Goal: Task Accomplishment & Management: Complete application form

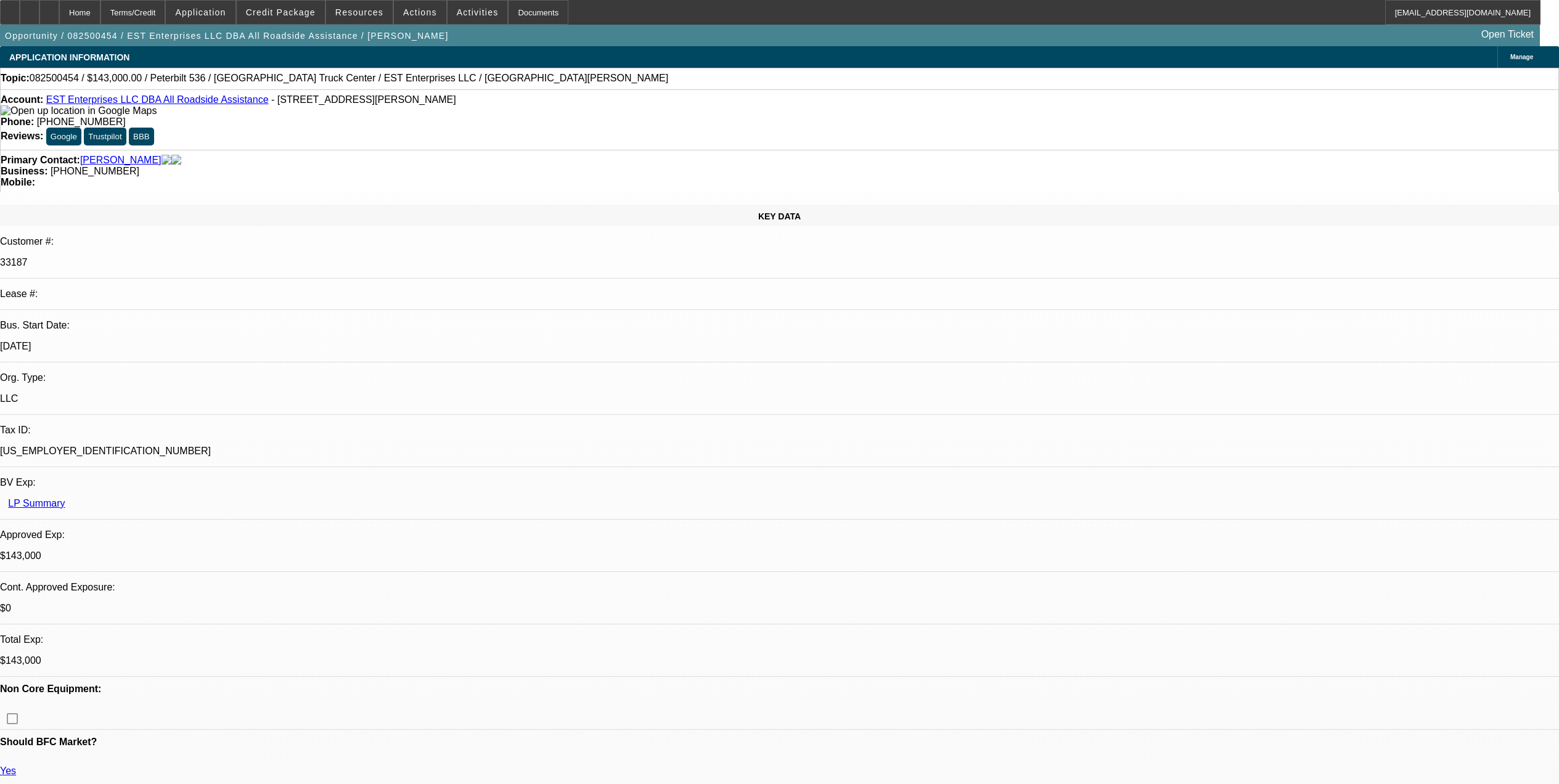
select select "0"
select select "2"
select select "0"
select select "6"
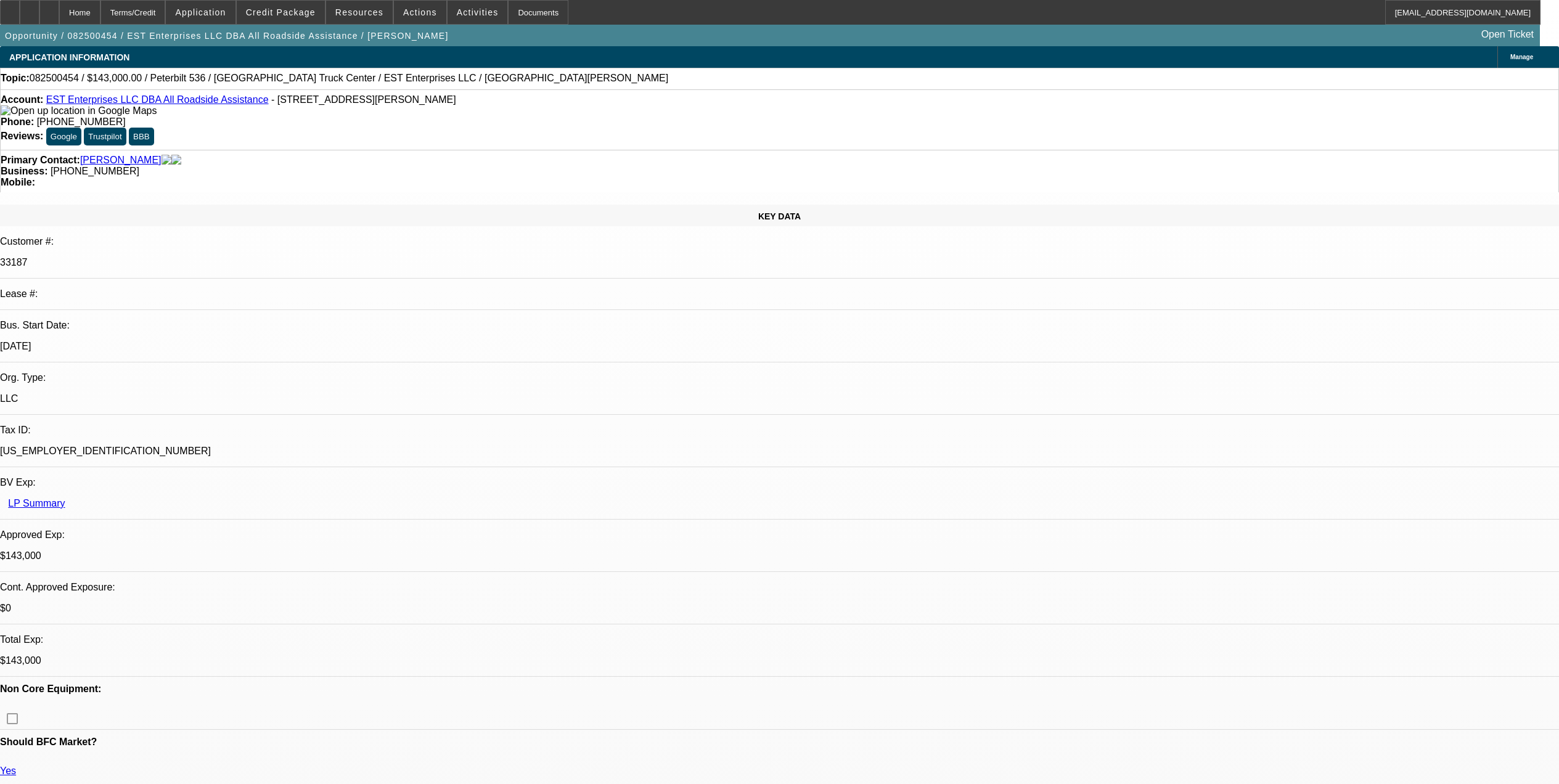
select select "0"
select select "2"
select select "0"
select select "6"
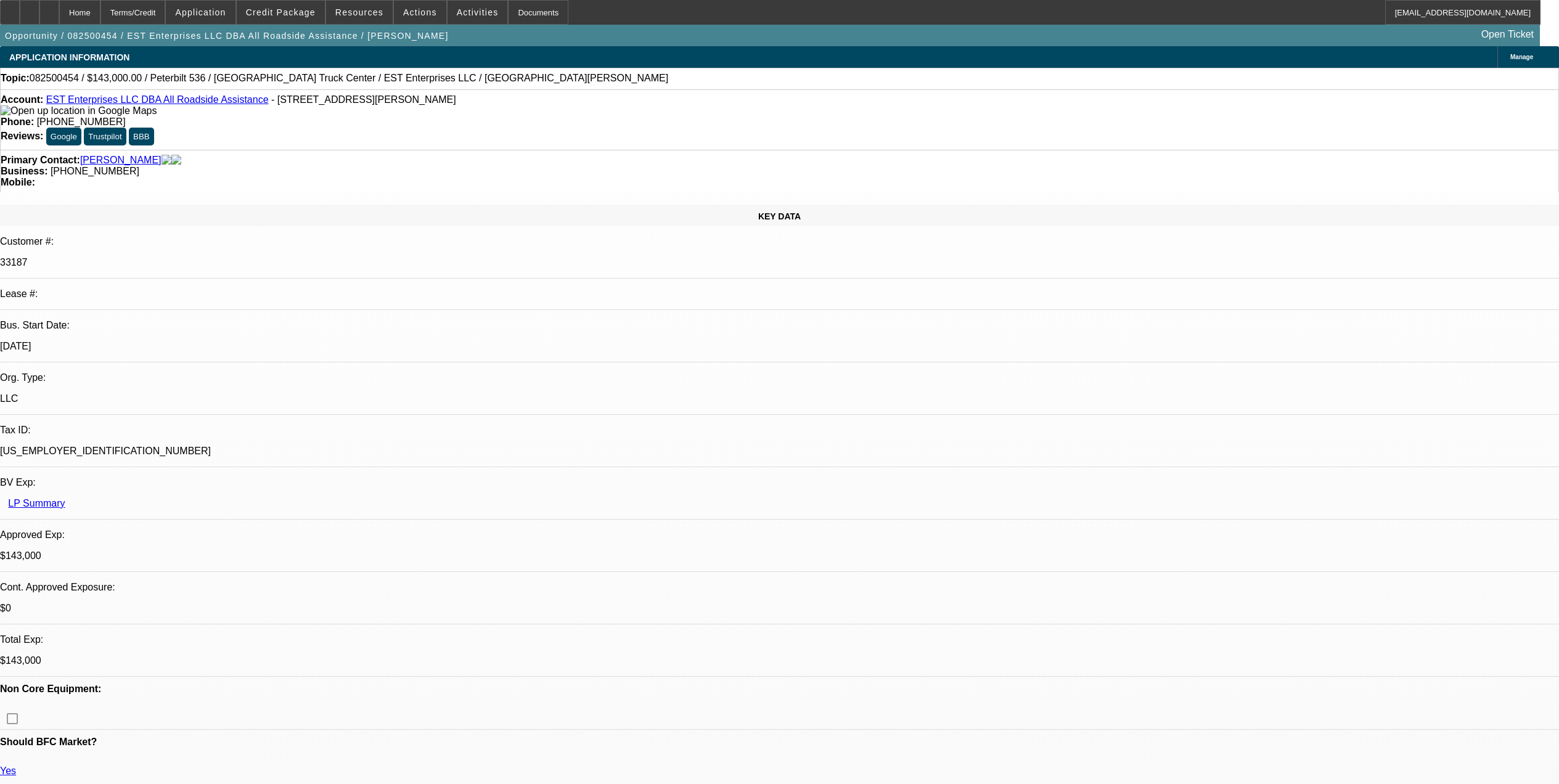
select select "0"
select select "2"
select select "0"
select select "6"
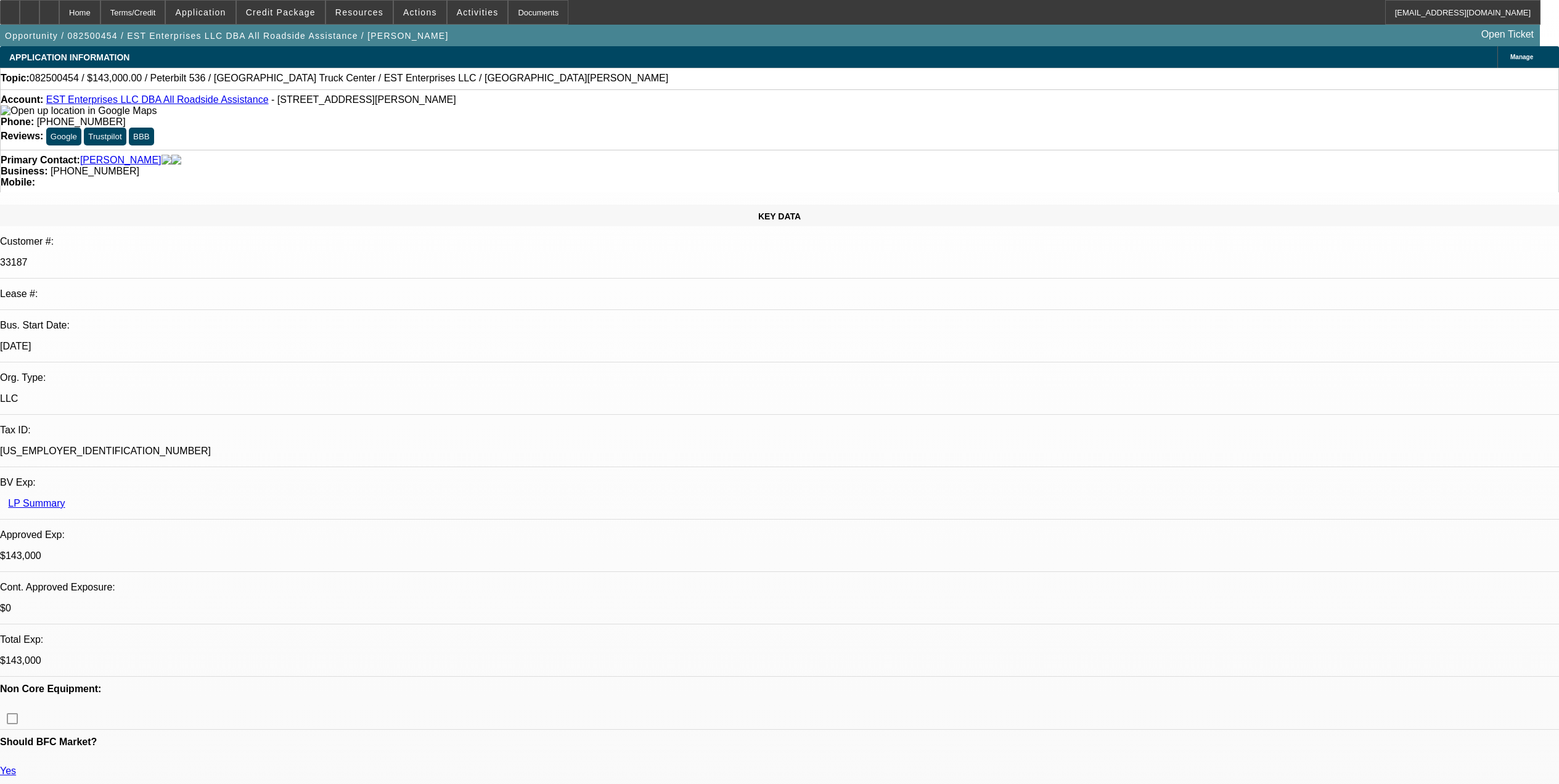
select select "0"
select select "2"
select select "0.1"
select select "4"
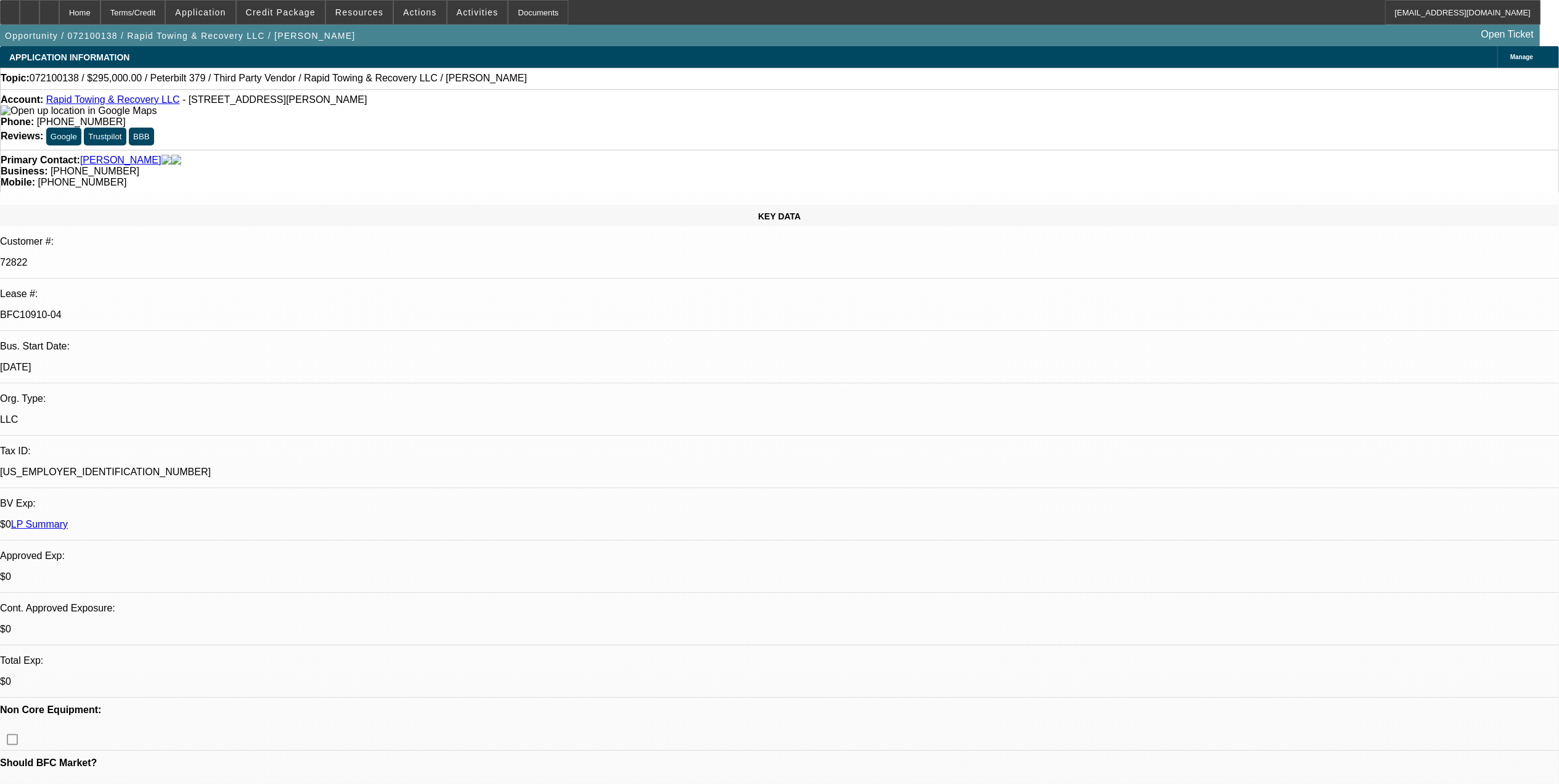
select select "0"
select select "2"
select select "0"
select select "6"
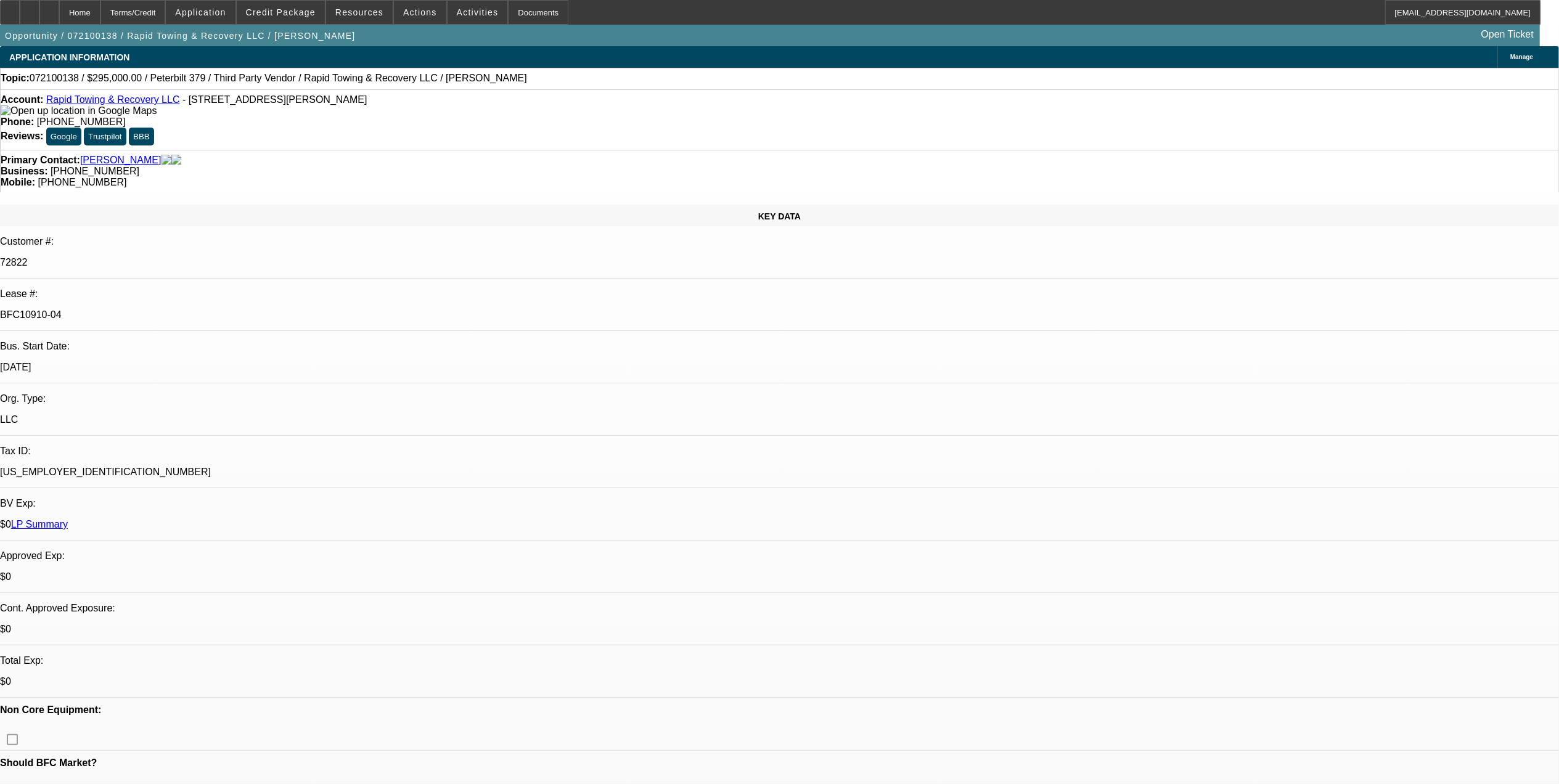
select select "0"
select select "2"
select select "0"
select select "6"
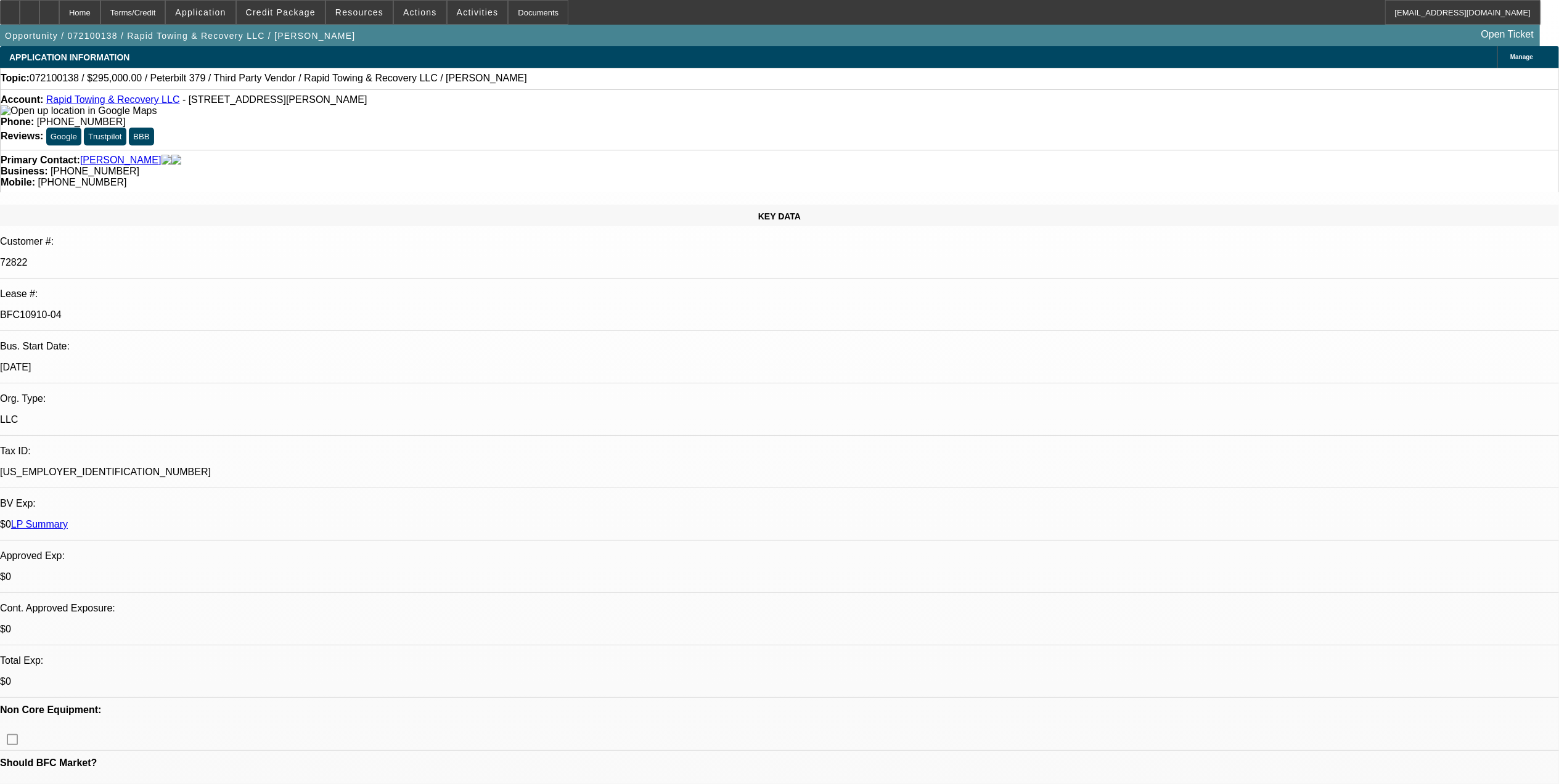
select select "0"
select select "2"
select select "0"
select select "6"
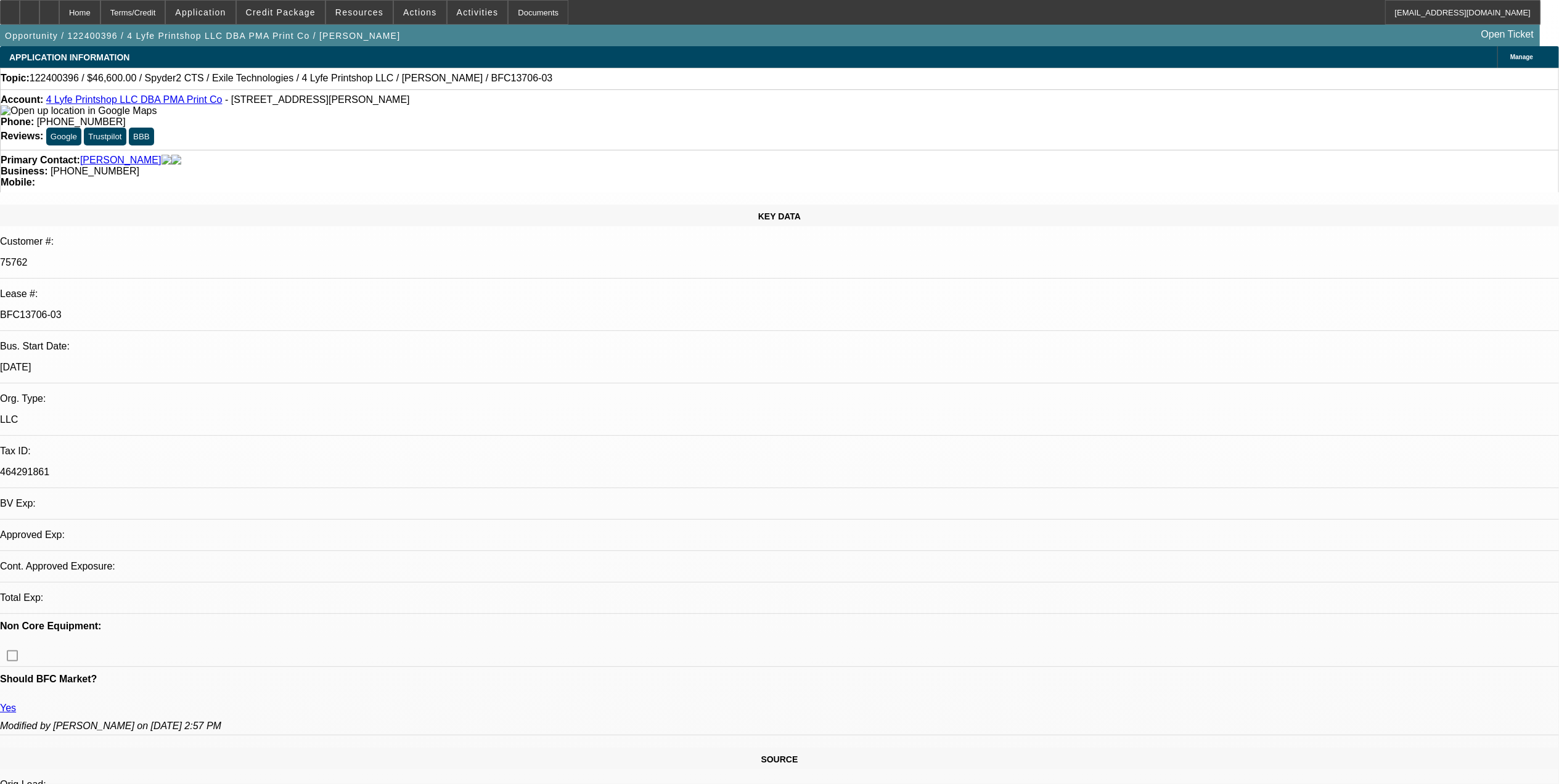
select select "0"
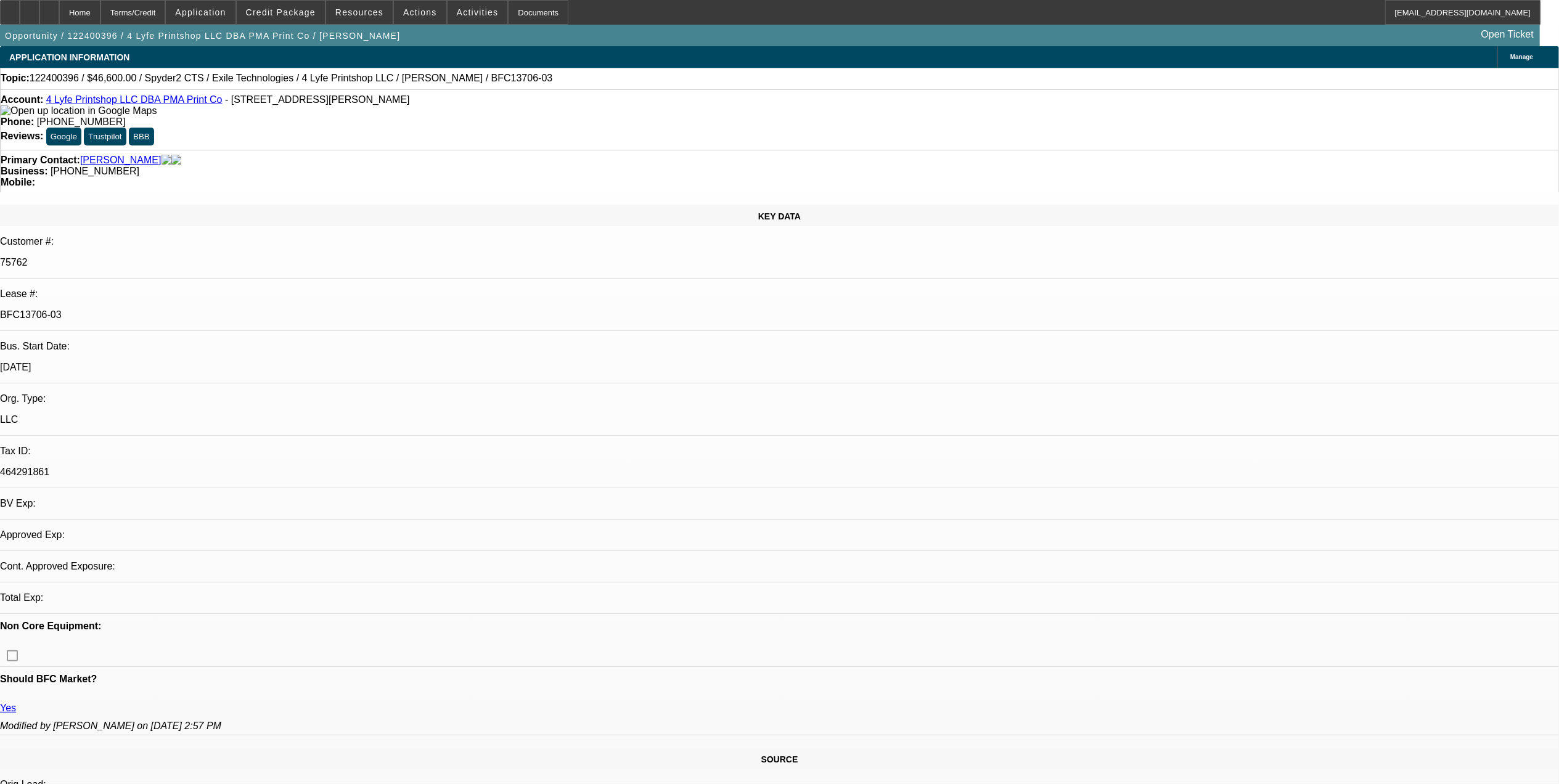
select select "0"
select select "1"
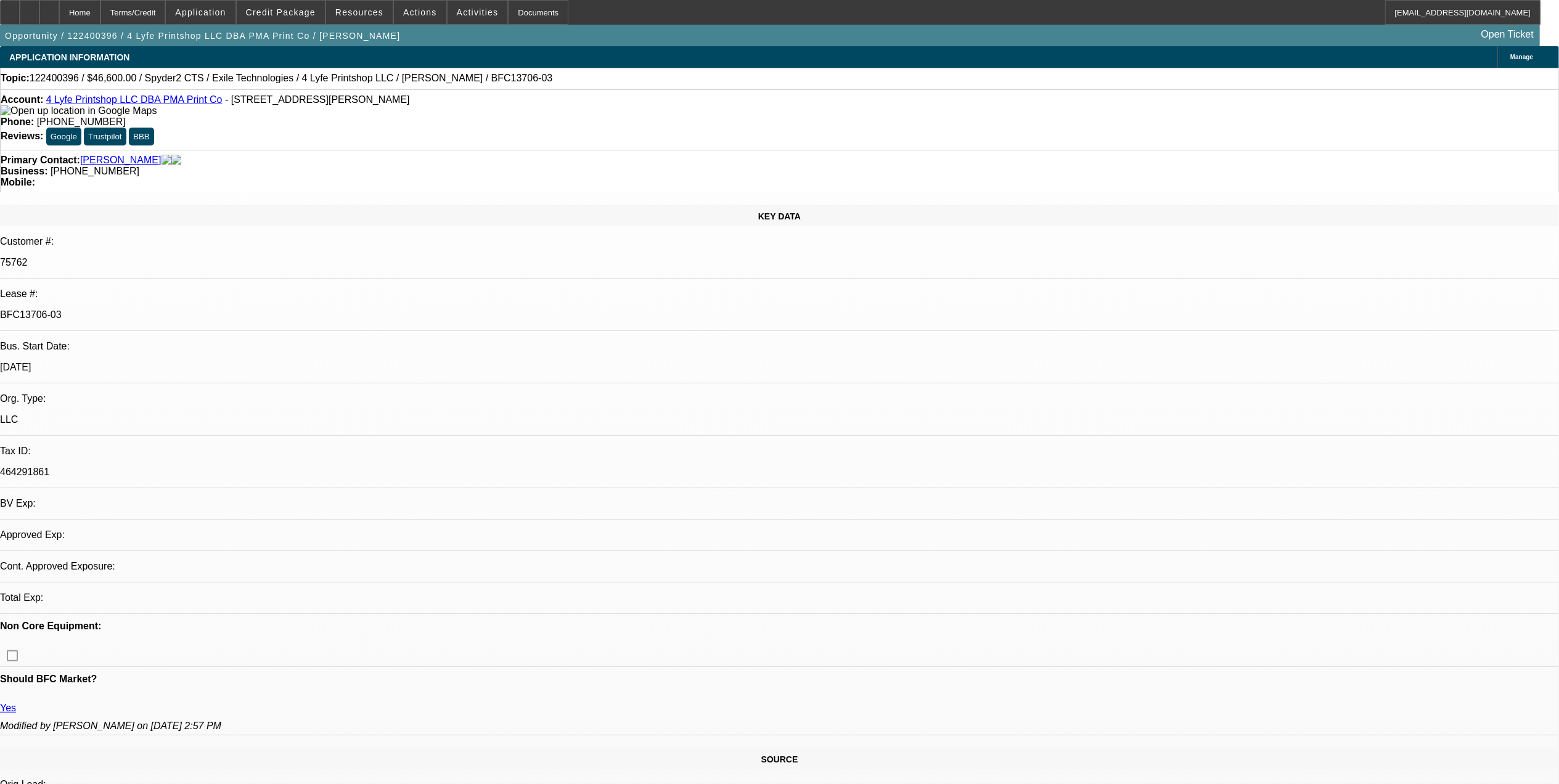
select select "1"
select select "6"
select select "1"
select select "6"
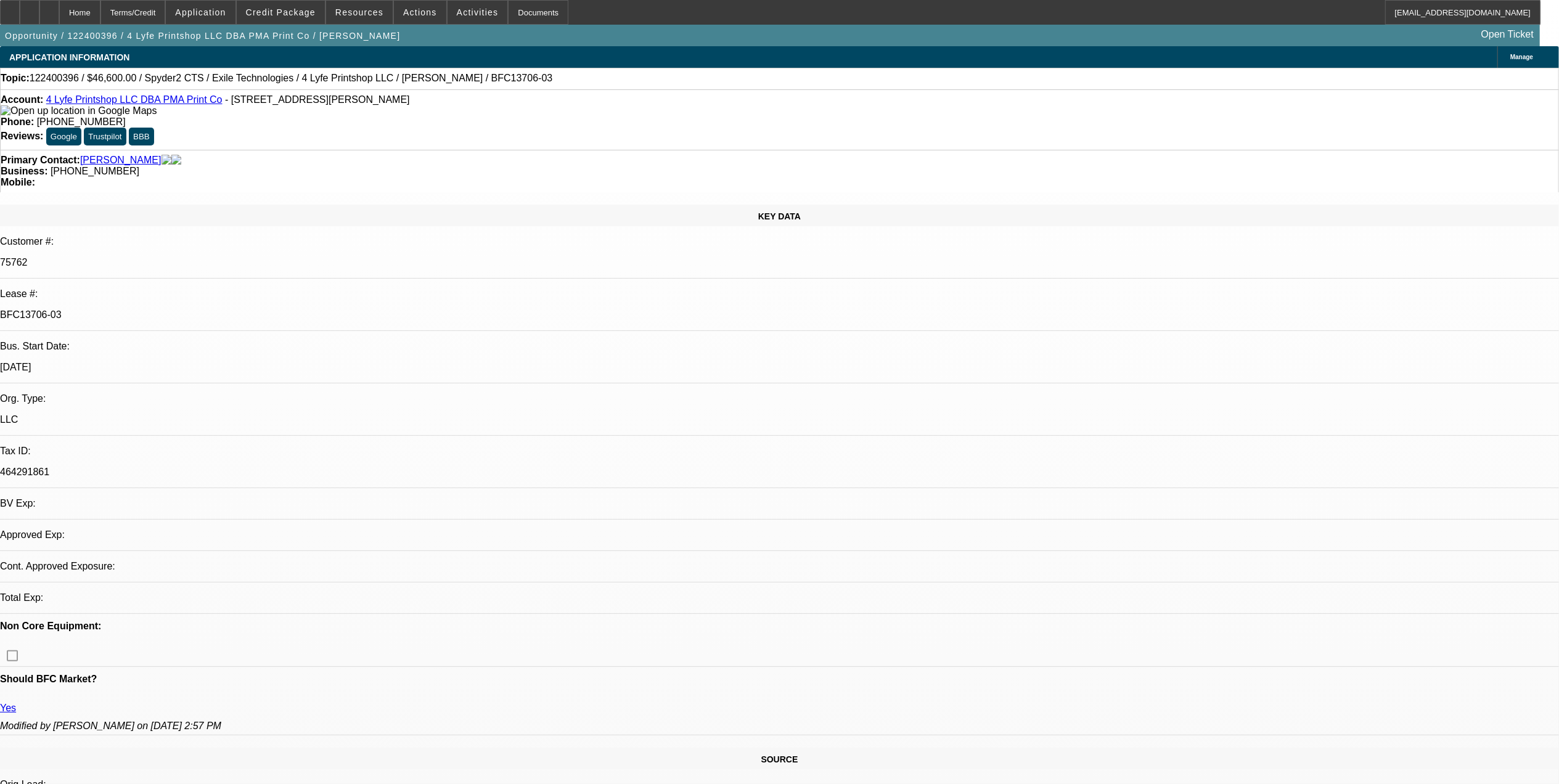
select select "1"
select select "6"
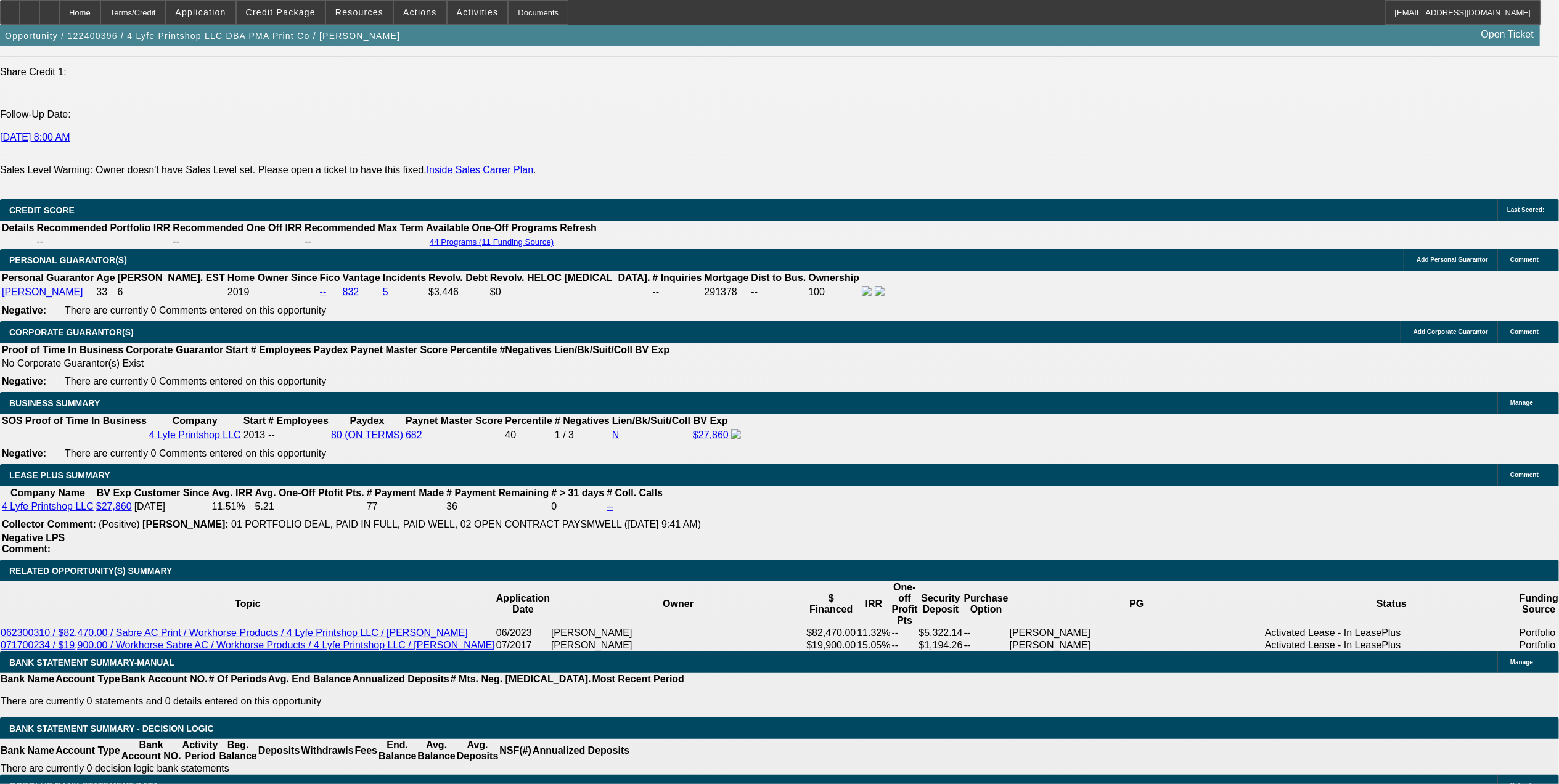
scroll to position [1808, 0]
